Goal: Information Seeking & Learning: Learn about a topic

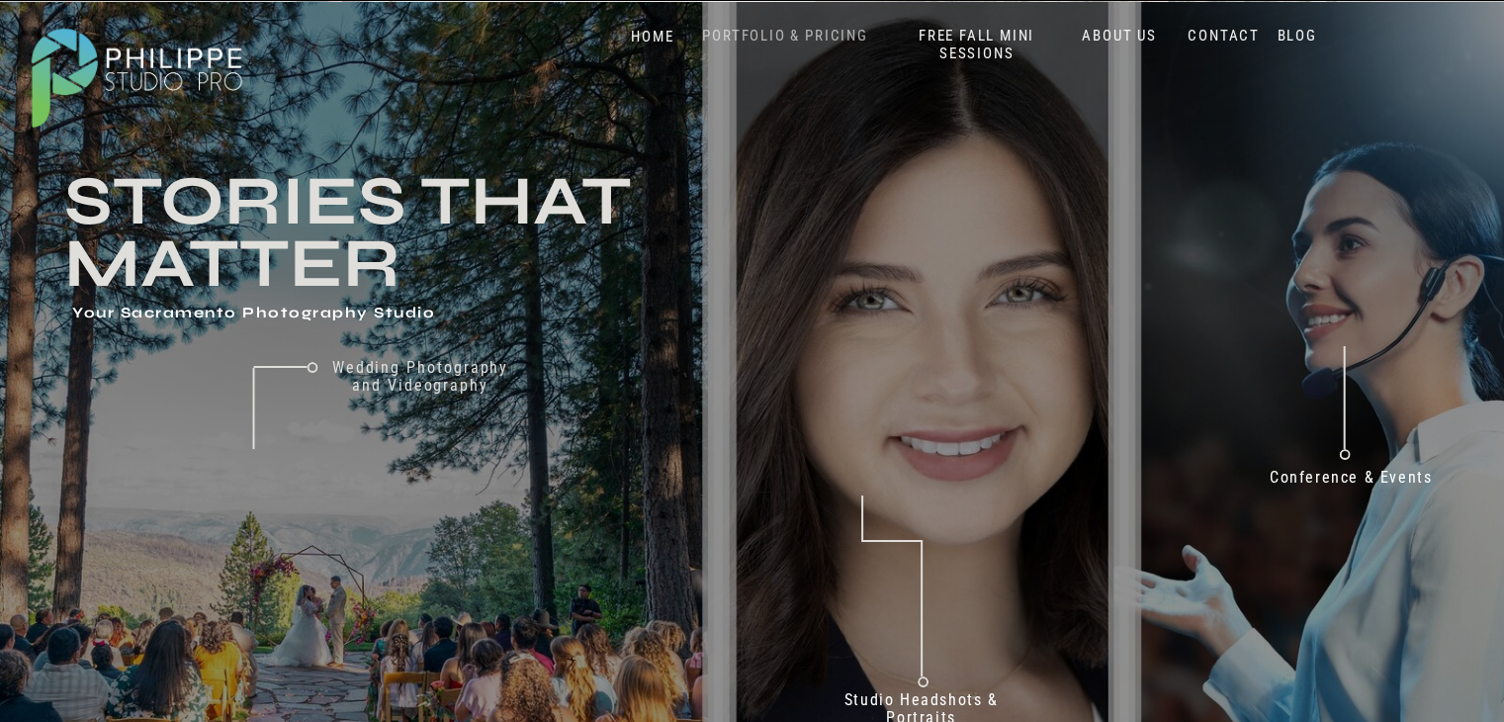
click at [779, 37] on nav "PORTFOLIO & PRICING" at bounding box center [785, 36] width 181 height 19
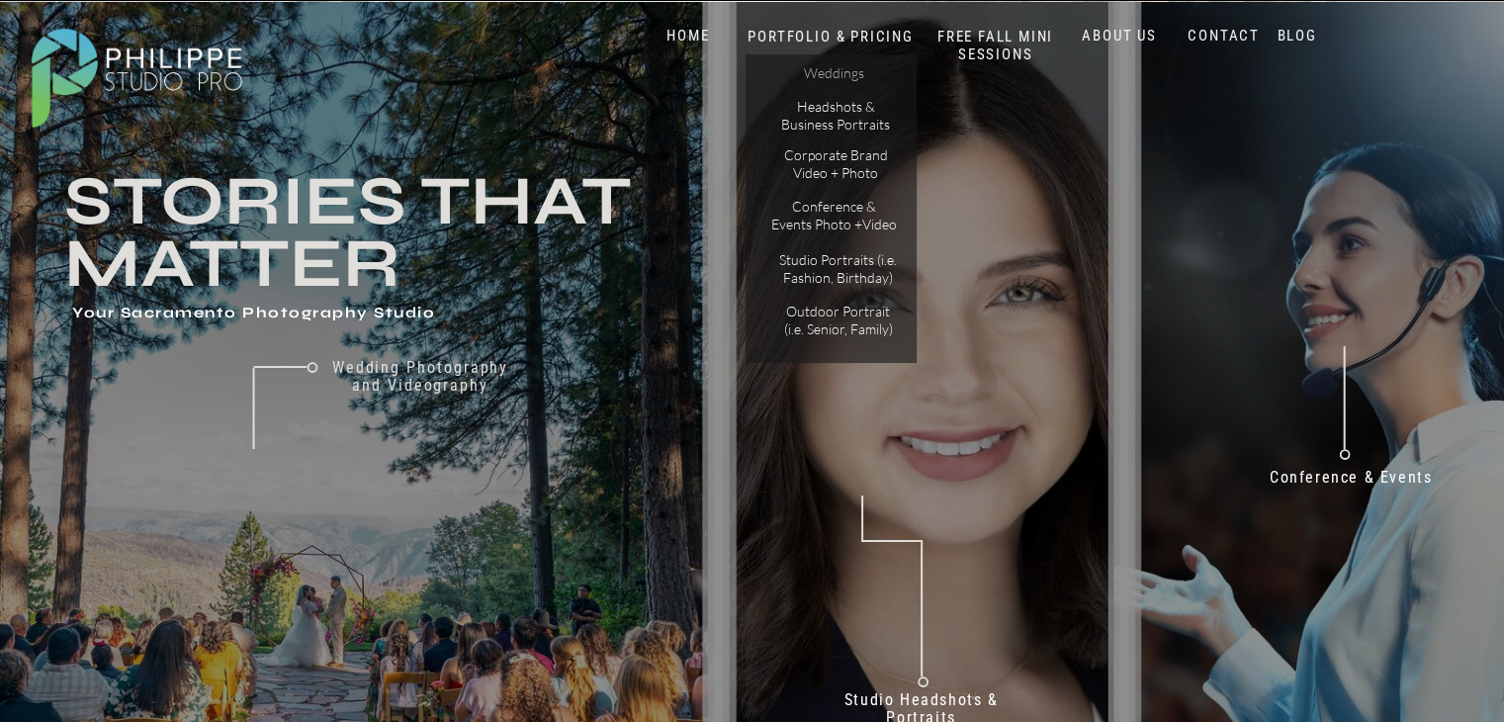
click at [823, 66] on p "Weddings" at bounding box center [834, 74] width 112 height 21
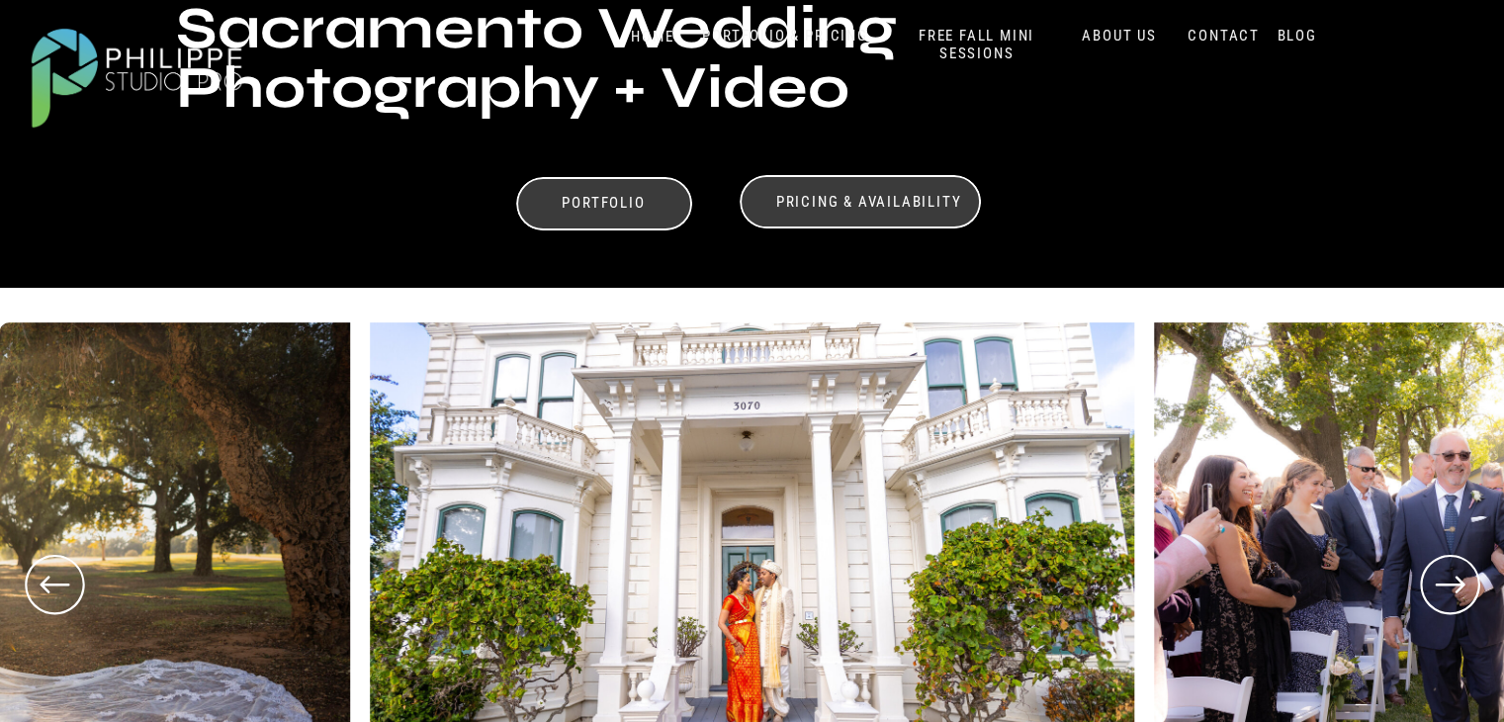
scroll to position [530, 0]
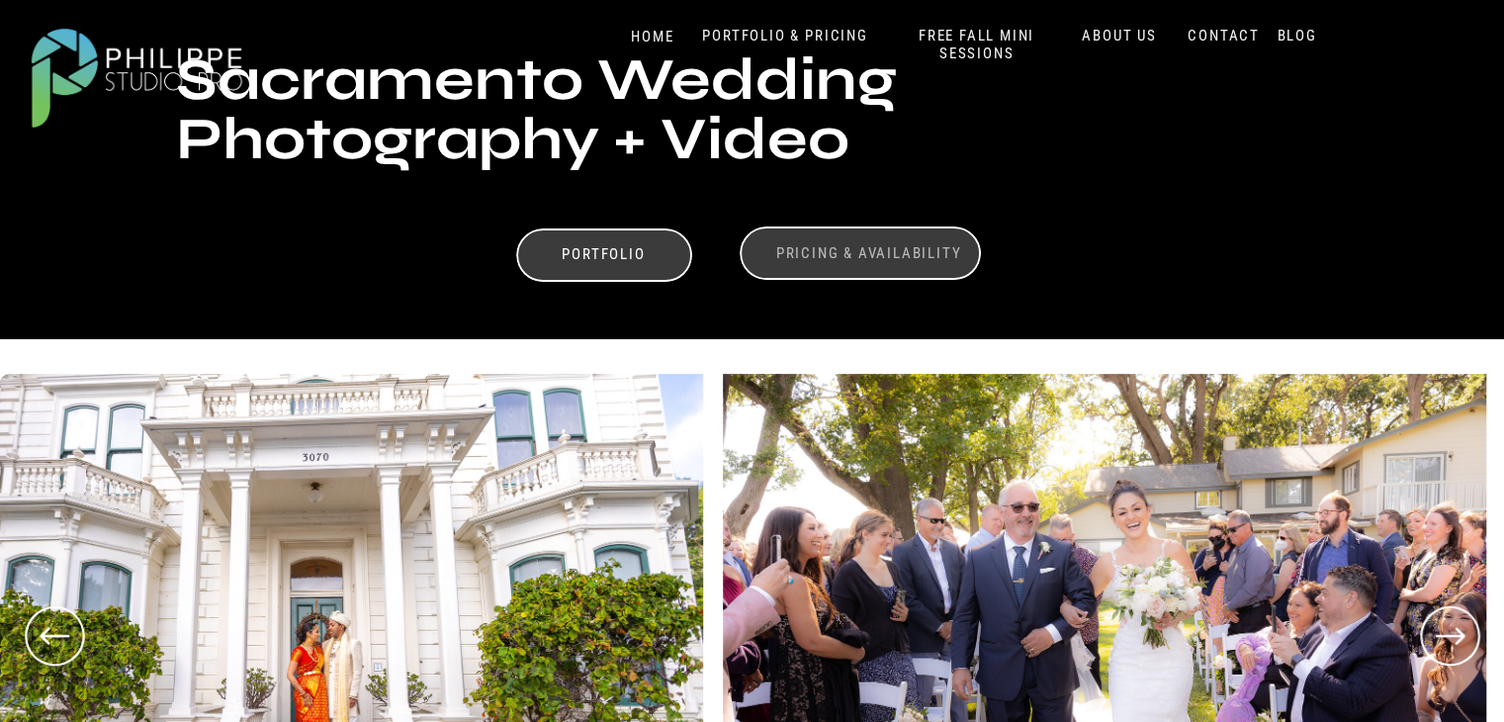
click at [820, 251] on h3 "Pricing & Availability" at bounding box center [869, 253] width 198 height 19
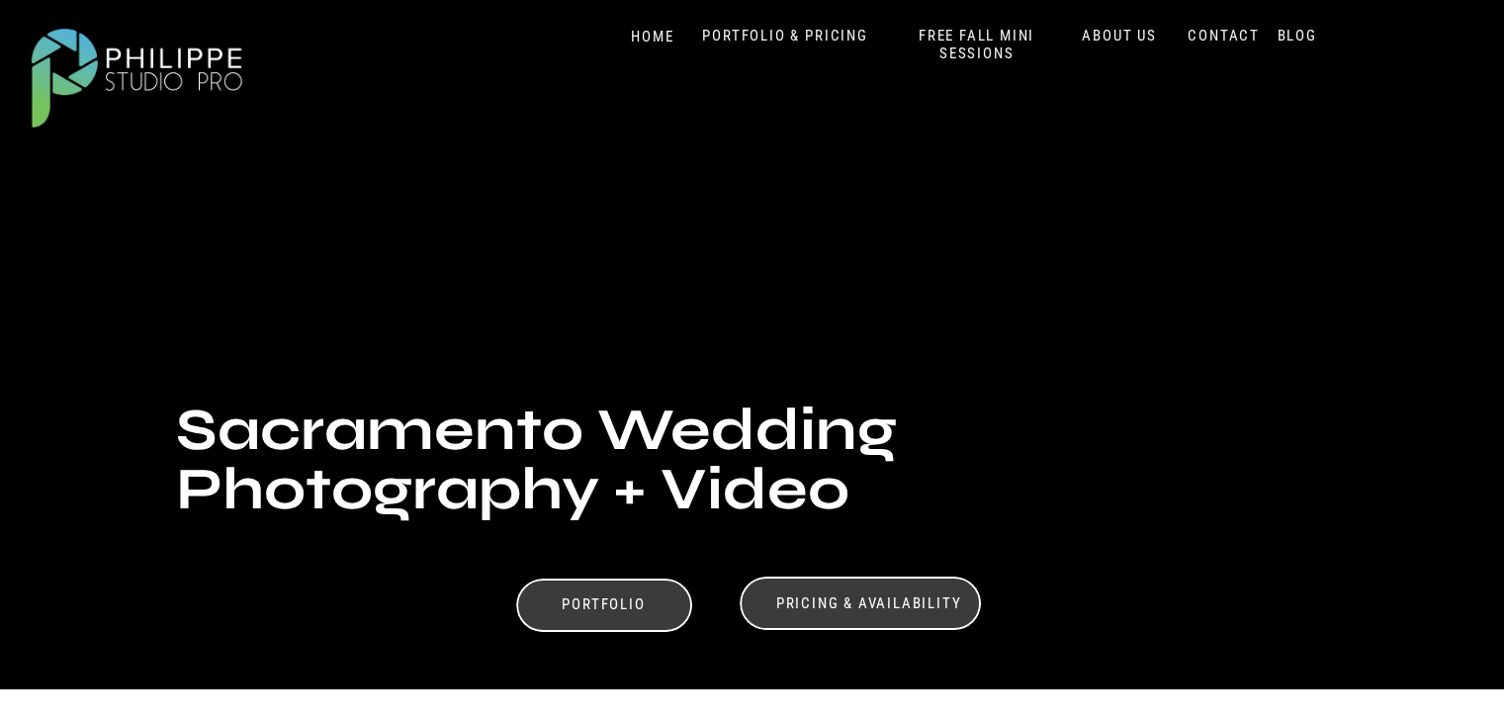
scroll to position [213, 0]
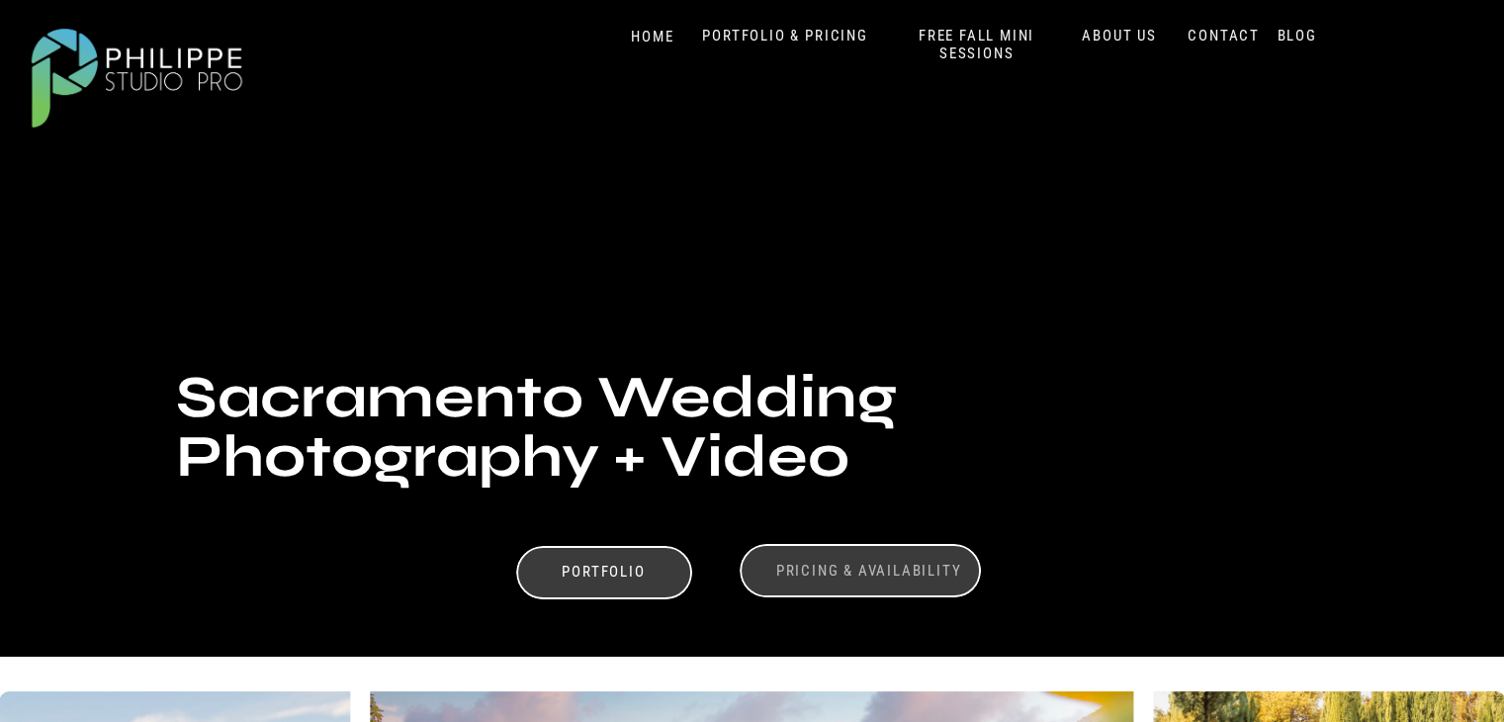
click at [874, 564] on h3 "Pricing & Availability" at bounding box center [869, 571] width 198 height 19
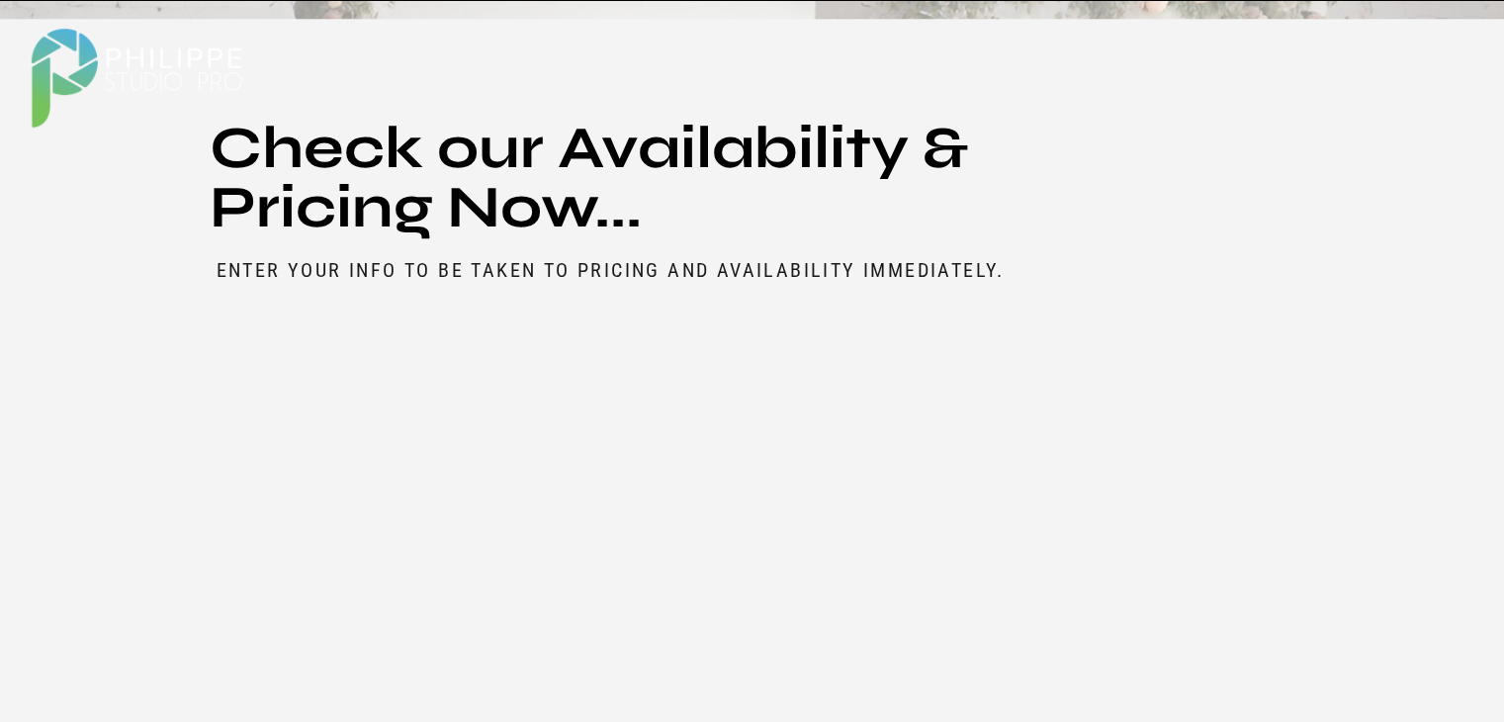
scroll to position [9690, 0]
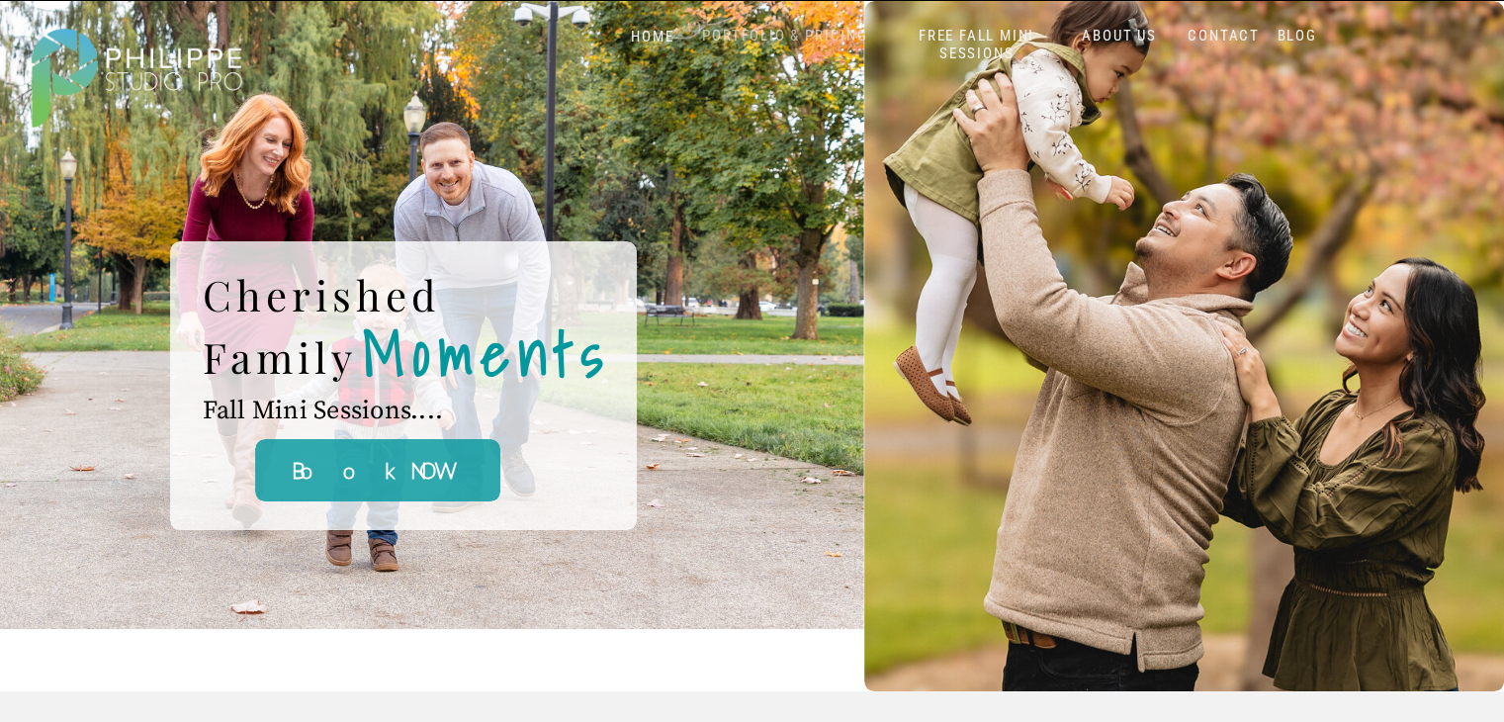
click at [809, 31] on nav "PORTFOLIO & PRICING" at bounding box center [785, 36] width 181 height 19
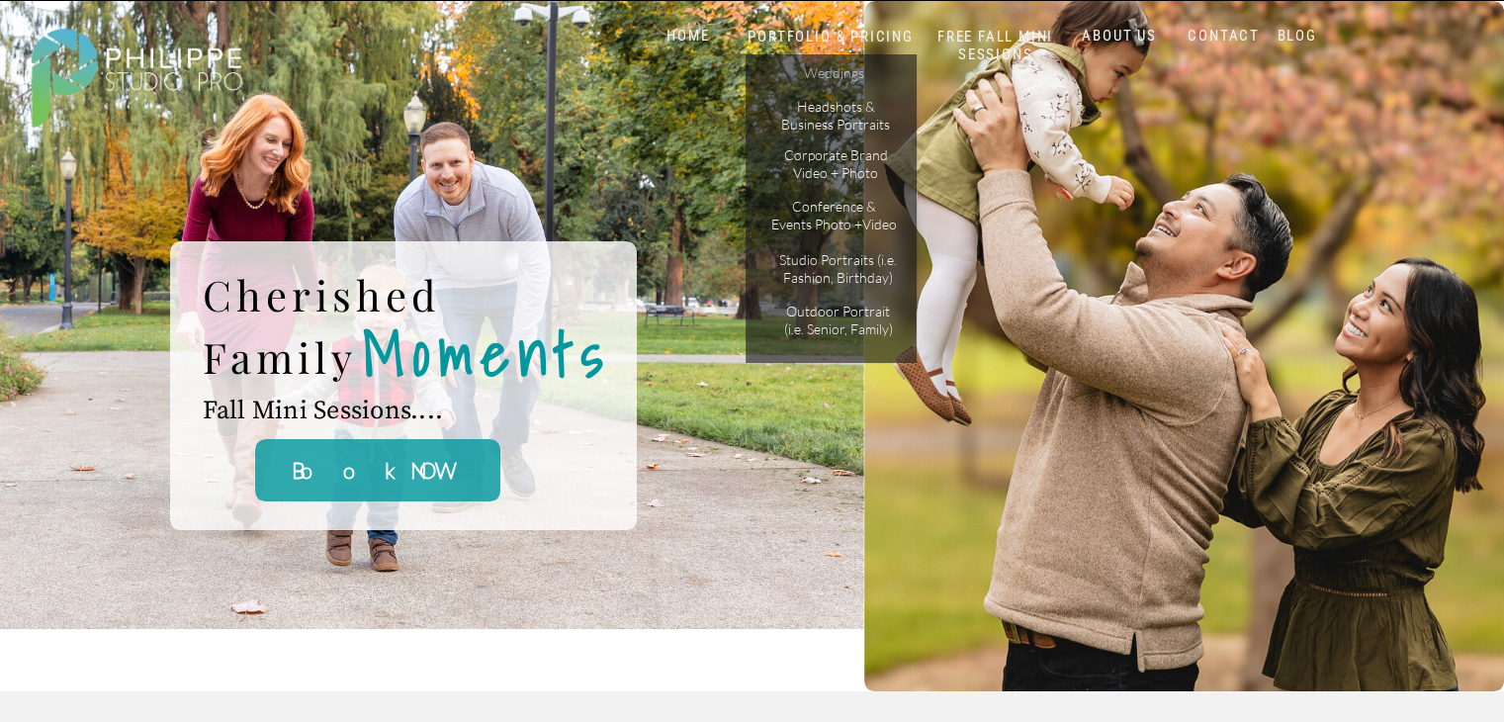
click at [834, 75] on p "Weddings" at bounding box center [834, 74] width 112 height 21
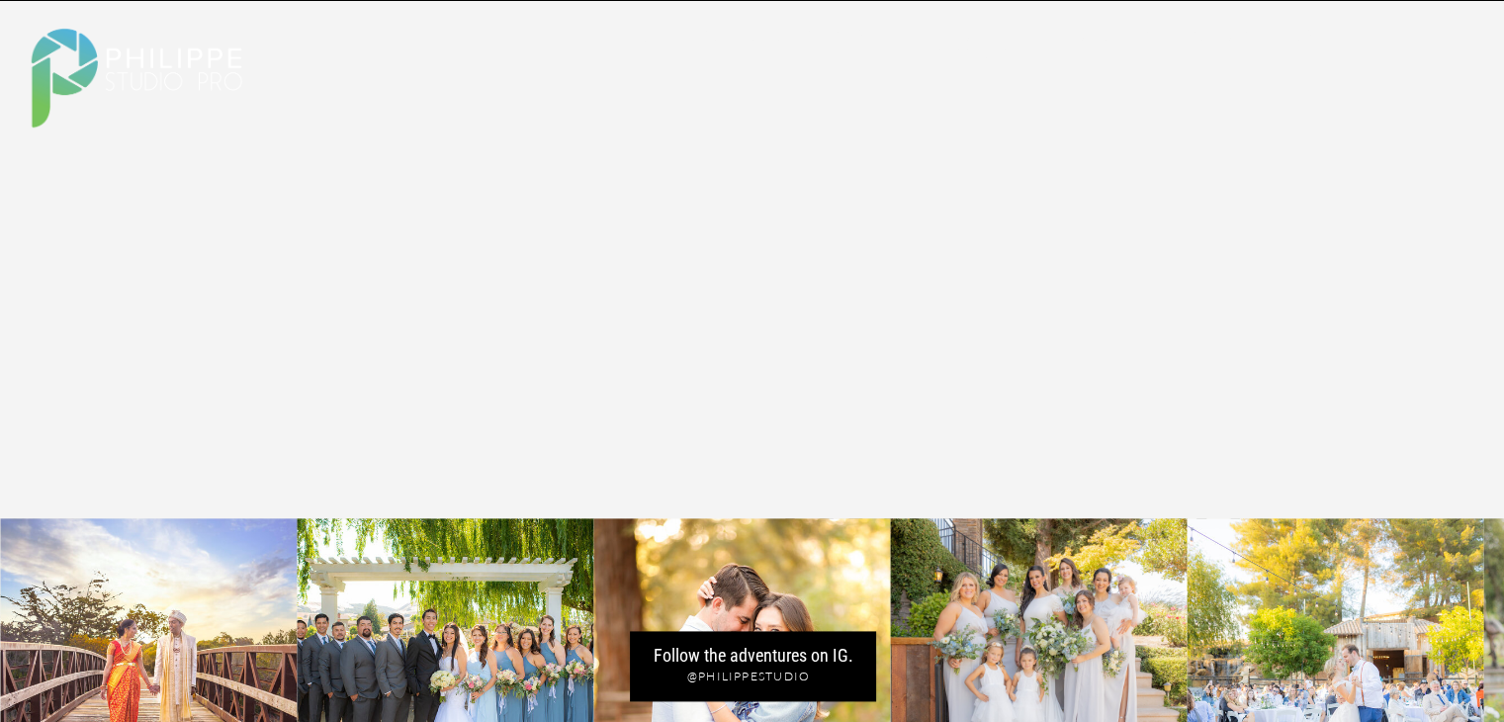
scroll to position [9858, 0]
